Goal: Find specific page/section: Find specific page/section

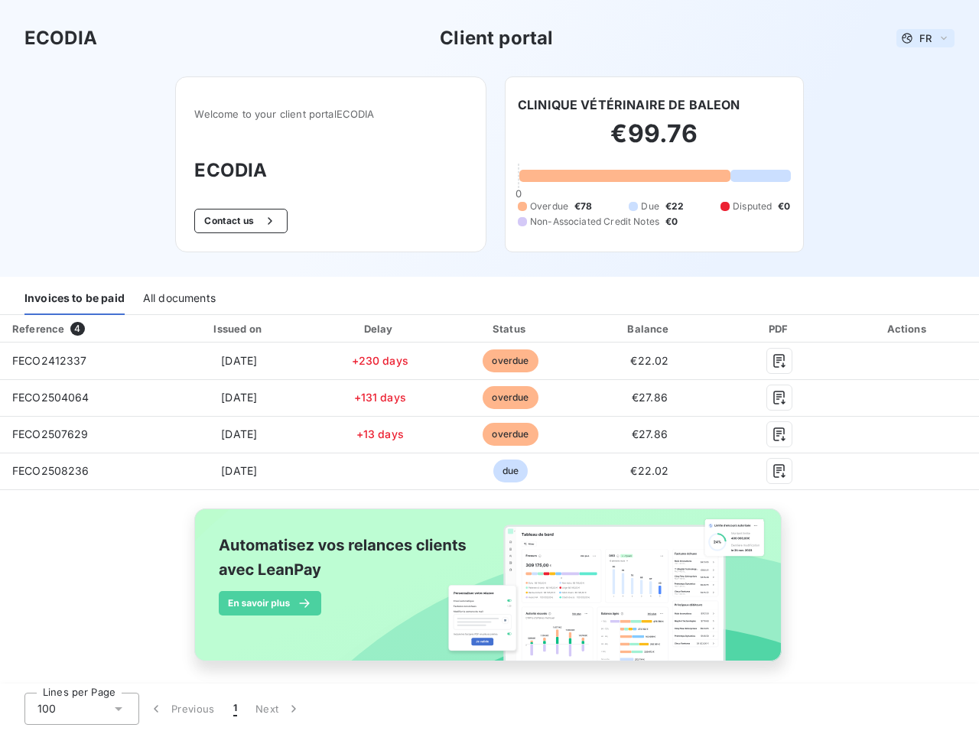
click at [919, 38] on span "FR" at bounding box center [925, 38] width 12 height 12
click at [232, 221] on button "Contact us" at bounding box center [240, 221] width 93 height 24
click at [74, 299] on div "Invoices to be paid" at bounding box center [74, 299] width 100 height 32
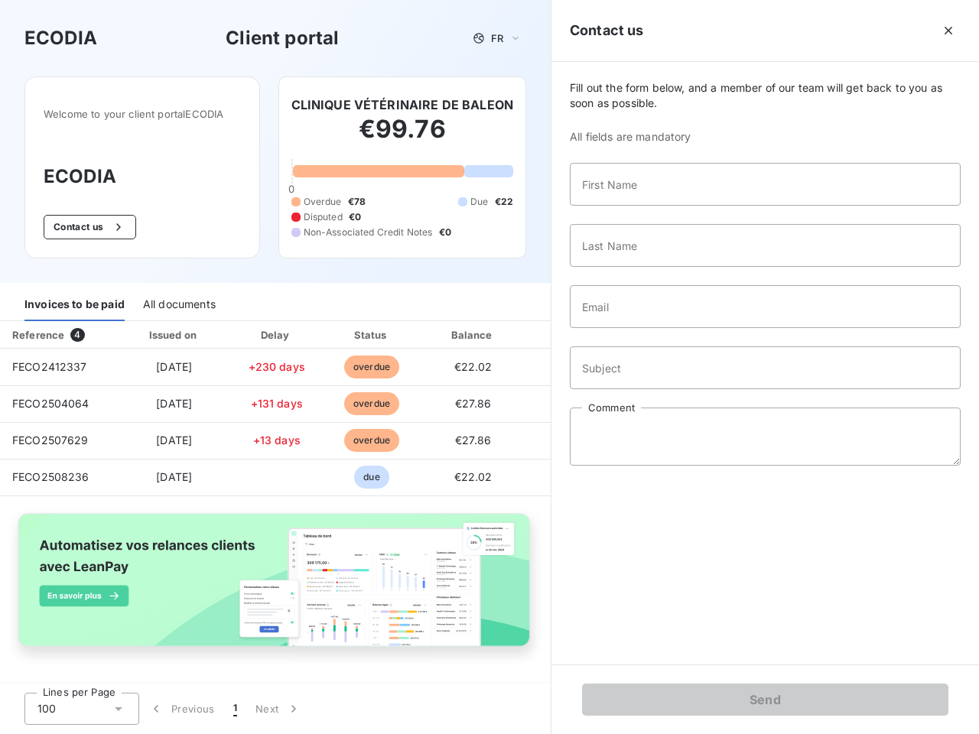
click at [178, 299] on div "All documents" at bounding box center [179, 305] width 73 height 32
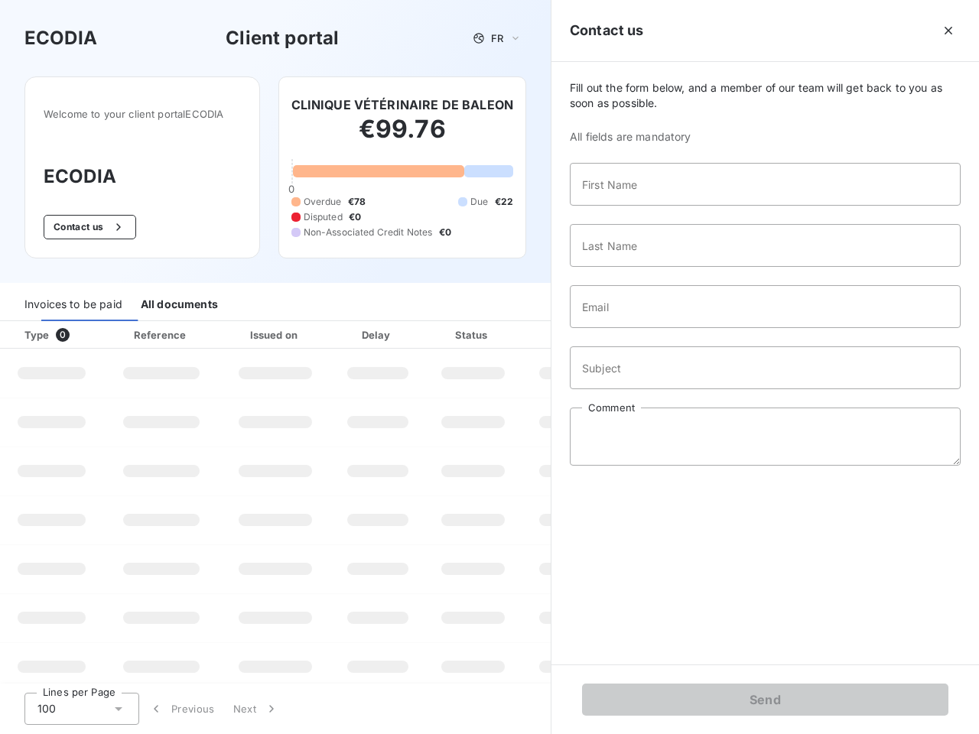
click at [80, 329] on div "Type 0" at bounding box center [57, 334] width 85 height 15
click at [236, 329] on div "Issued on" at bounding box center [276, 334] width 106 height 15
click at [374, 329] on div "Delay" at bounding box center [377, 334] width 87 height 15
click at [503, 329] on div at bounding box center [510, 334] width 15 height 15
click at [640, 329] on div "Fill out the form below, and a member of our team will get back to you as soon …" at bounding box center [764, 363] width 427 height 603
